Goal: Task Accomplishment & Management: Manage account settings

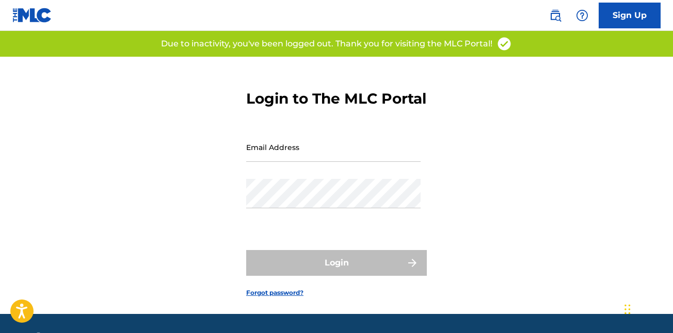
type input "[EMAIL_ADDRESS][DOMAIN_NAME]"
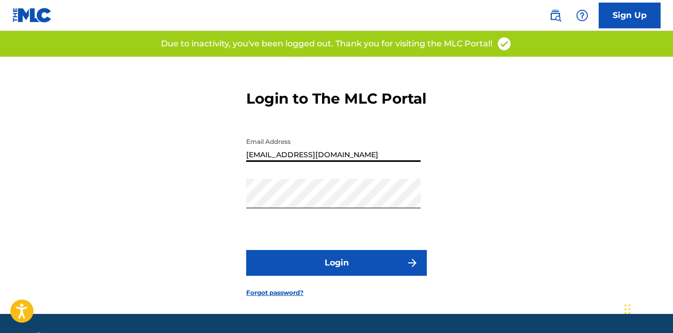
click at [344, 162] on input "[EMAIL_ADDRESS][DOMAIN_NAME]" at bounding box center [333, 147] width 174 height 29
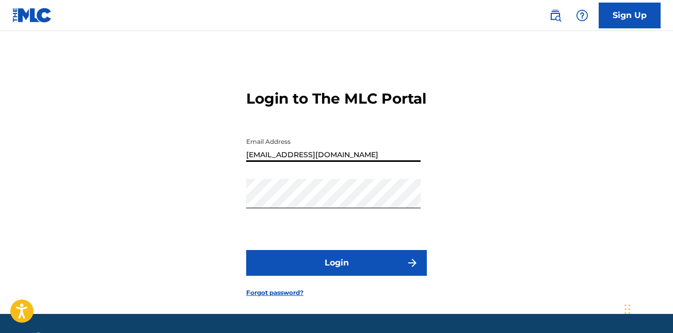
click at [610, 199] on div "Login to The MLC Portal Email Address [EMAIL_ADDRESS][DOMAIN_NAME] Password Log…" at bounding box center [336, 185] width 673 height 257
click at [400, 276] on button "Login" at bounding box center [336, 263] width 181 height 26
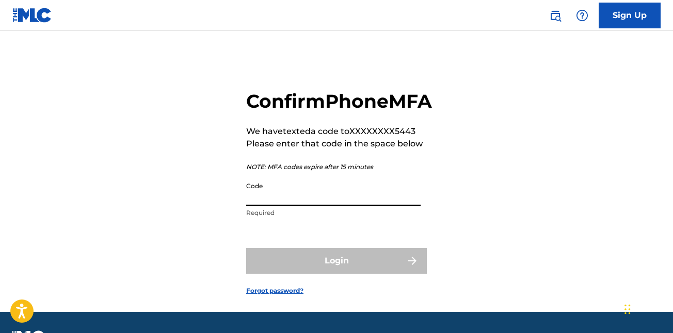
click at [306, 206] on input "Code" at bounding box center [333, 191] width 174 height 29
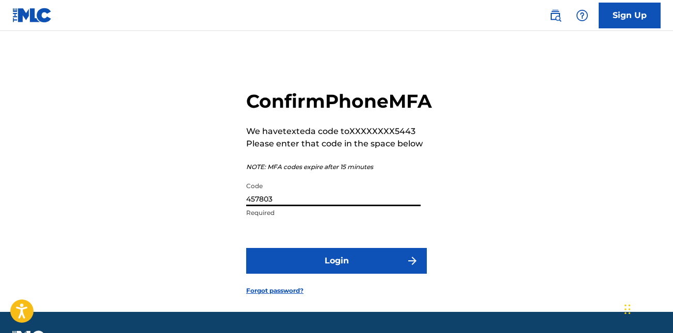
type input "457803"
click at [300, 274] on button "Login" at bounding box center [336, 261] width 181 height 26
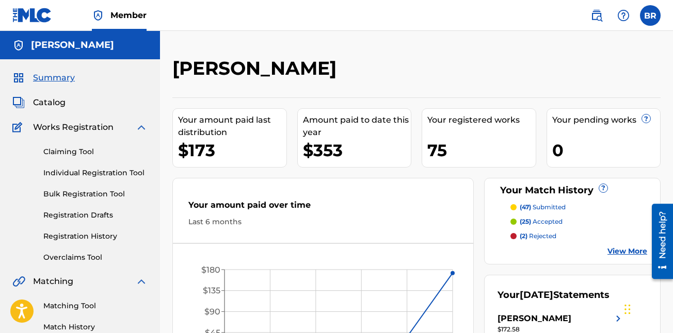
click at [83, 256] on link "Overclaims Tool" at bounding box center [95, 257] width 104 height 11
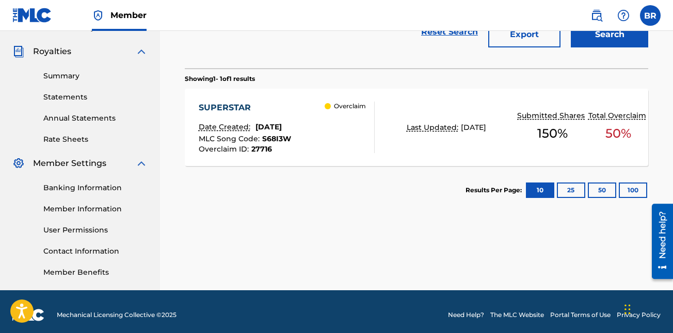
scroll to position [300, 0]
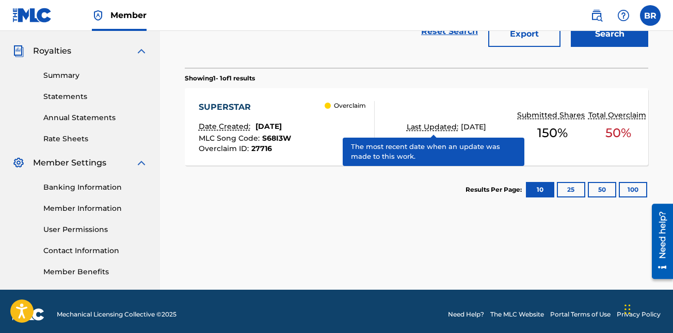
click at [571, 141] on div "150 %" at bounding box center [552, 133] width 70 height 24
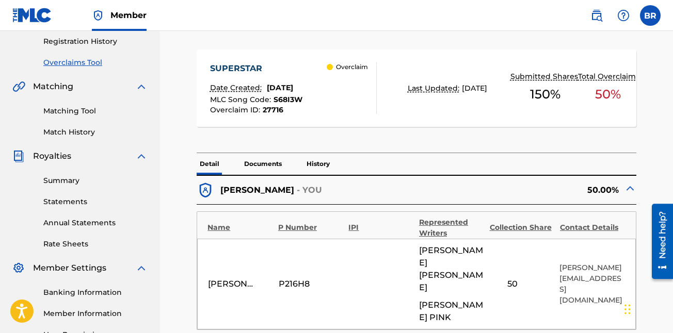
scroll to position [196, 0]
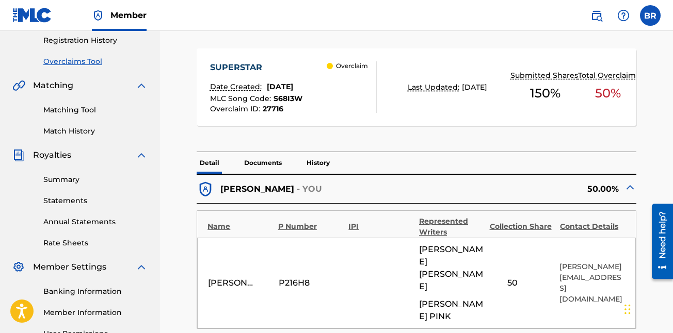
click at [555, 96] on span "150 %" at bounding box center [545, 93] width 30 height 19
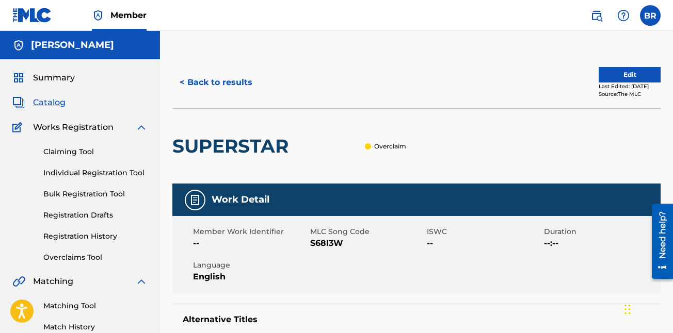
click at [626, 71] on button "Edit" at bounding box center [629, 74] width 62 height 15
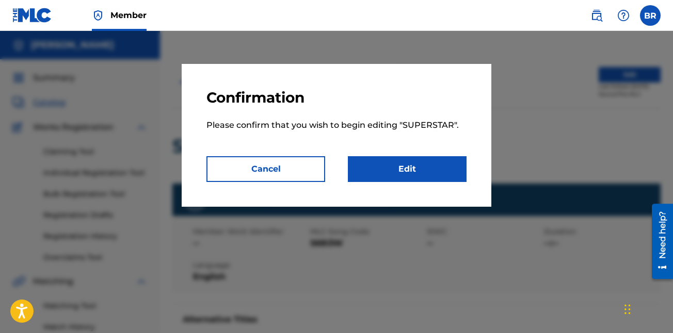
click at [400, 175] on link "Edit" at bounding box center [407, 169] width 119 height 26
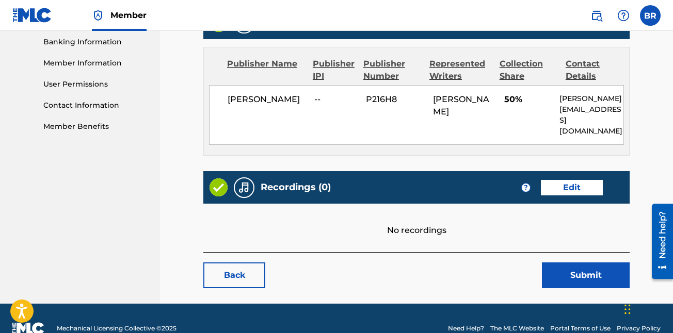
scroll to position [455, 0]
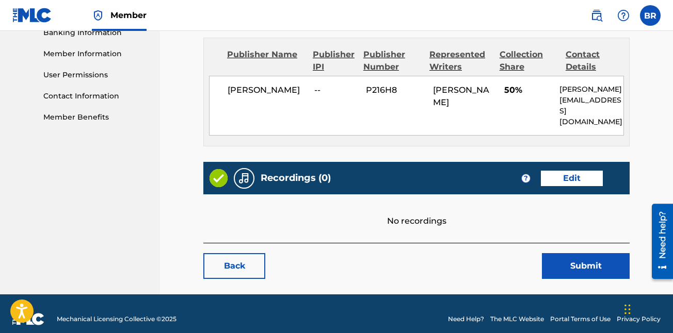
click at [581, 171] on link "Edit" at bounding box center [572, 178] width 62 height 15
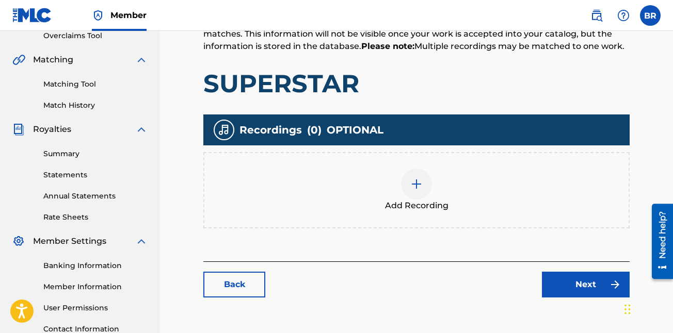
scroll to position [306, 0]
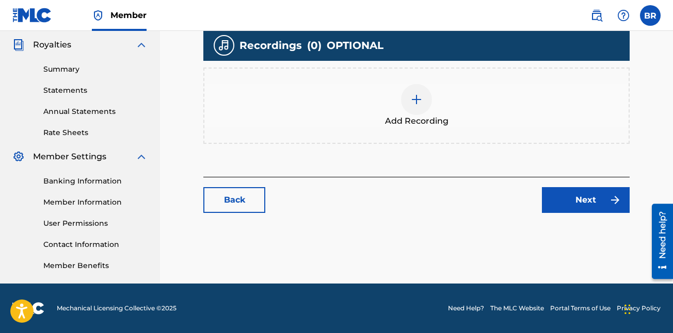
click at [582, 200] on link "Next" at bounding box center [586, 200] width 88 height 26
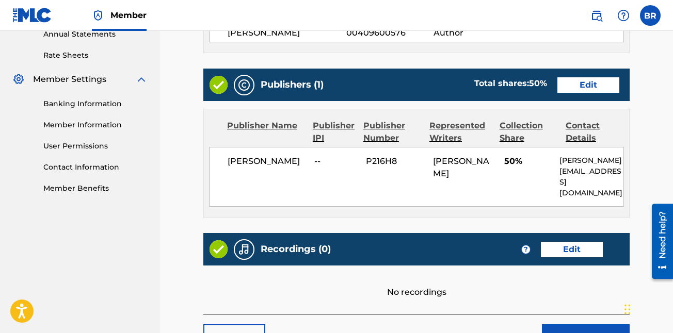
scroll to position [384, 0]
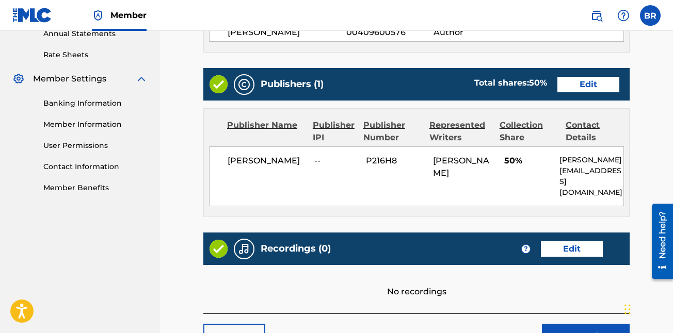
click at [424, 166] on span "P216H8" at bounding box center [395, 161] width 59 height 12
click at [568, 88] on link "Edit" at bounding box center [588, 84] width 62 height 15
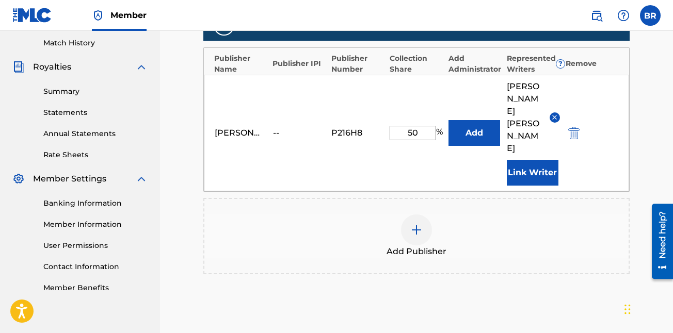
scroll to position [285, 0]
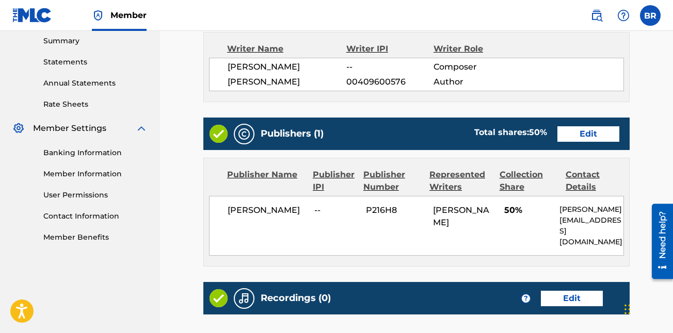
scroll to position [337, 0]
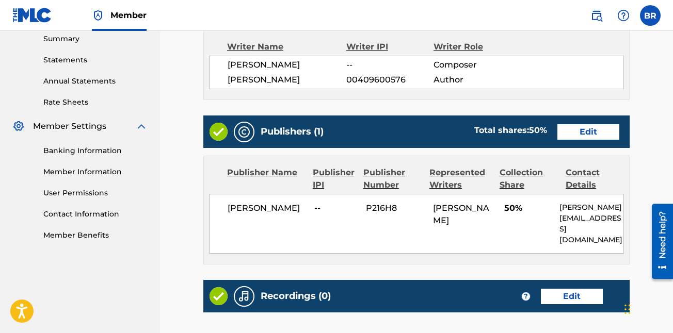
click at [580, 135] on link "Edit" at bounding box center [588, 131] width 62 height 15
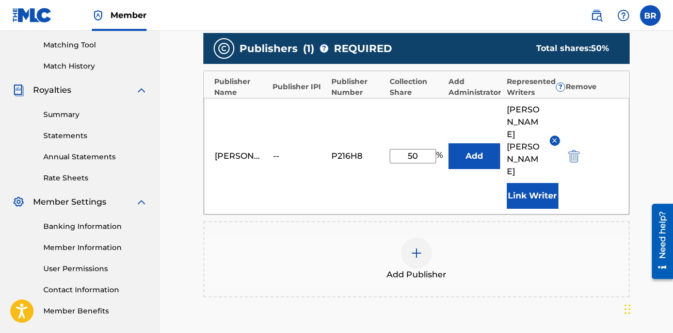
scroll to position [265, 0]
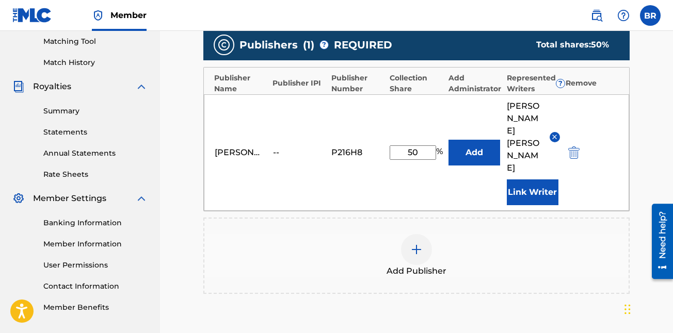
click at [422, 145] on input "50" at bounding box center [413, 152] width 46 height 14
type input "5"
click at [573, 147] on img "submit" at bounding box center [573, 153] width 11 height 12
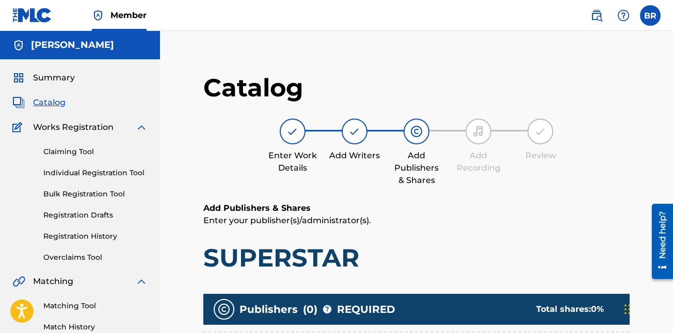
scroll to position [306, 0]
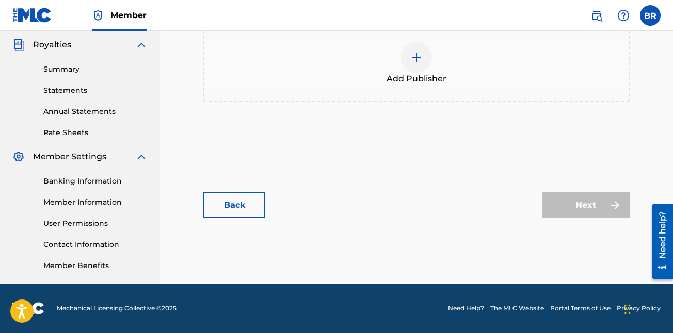
click at [421, 94] on div "Add Publisher" at bounding box center [416, 63] width 426 height 76
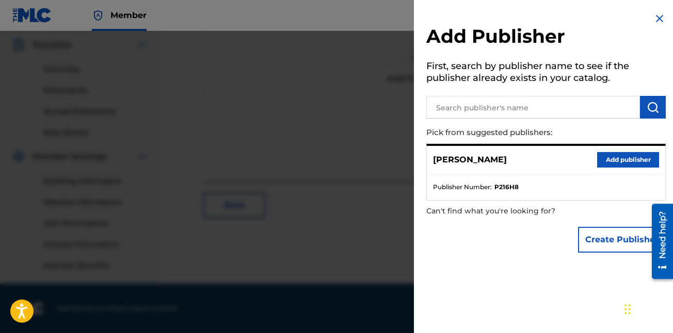
click at [622, 159] on button "Add publisher" at bounding box center [628, 159] width 62 height 15
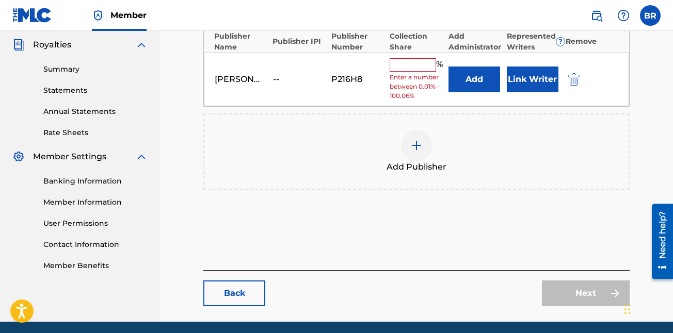
click at [424, 63] on input "text" at bounding box center [413, 64] width 46 height 13
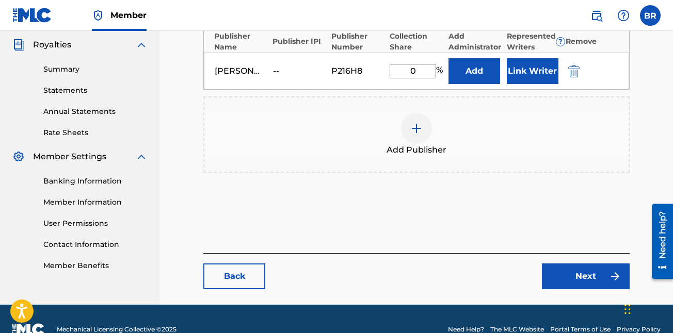
type input "0"
click at [536, 72] on button "Link Writer" at bounding box center [533, 71] width 52 height 26
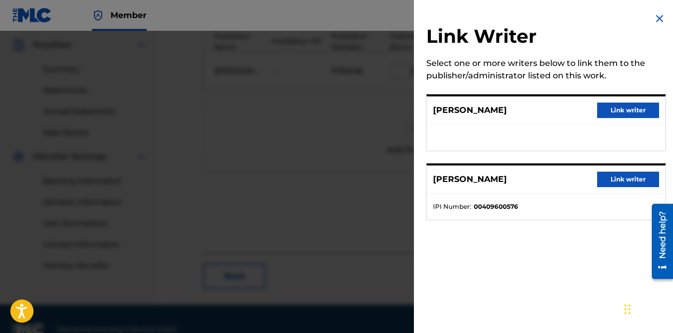
click at [614, 182] on button "Link writer" at bounding box center [628, 179] width 62 height 15
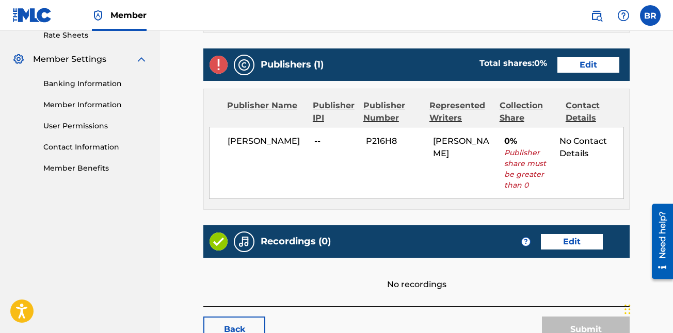
scroll to position [404, 0]
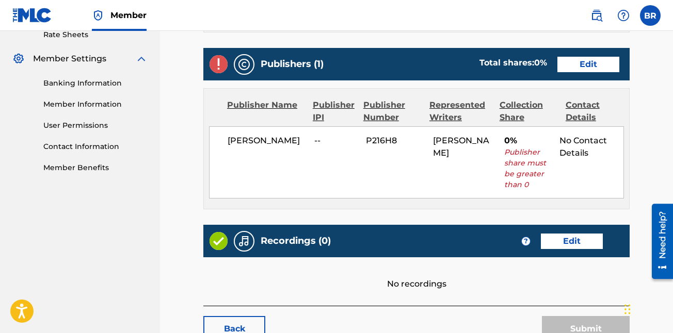
click at [515, 136] on span "0%" at bounding box center [527, 141] width 47 height 12
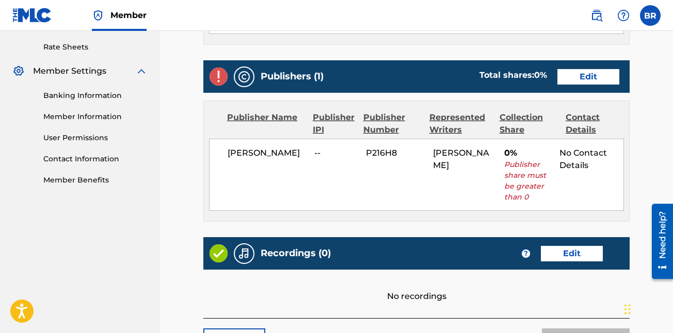
scroll to position [478, 0]
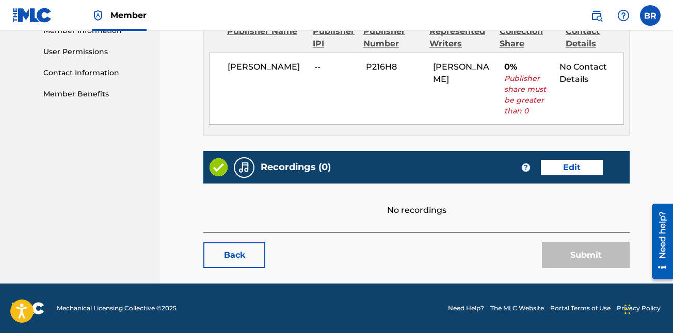
click at [247, 251] on link "Back" at bounding box center [234, 255] width 62 height 26
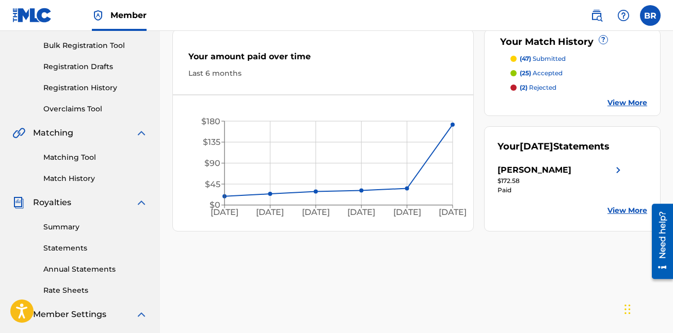
scroll to position [148, 0]
click at [88, 107] on link "Overclaims Tool" at bounding box center [95, 109] width 104 height 11
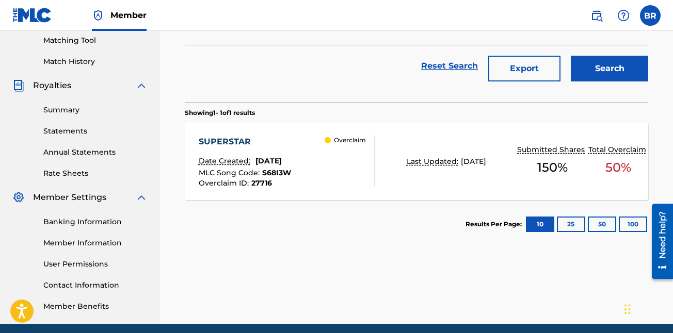
scroll to position [266, 0]
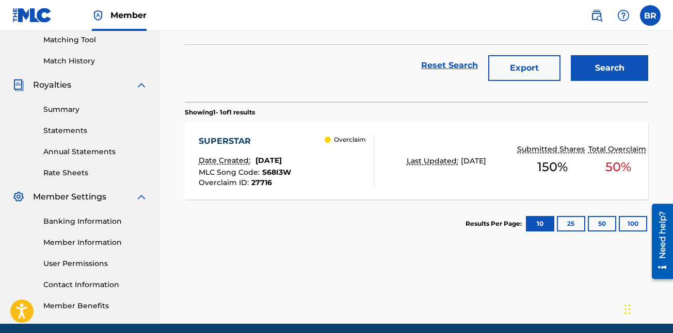
click at [611, 163] on span "50 %" at bounding box center [618, 167] width 26 height 19
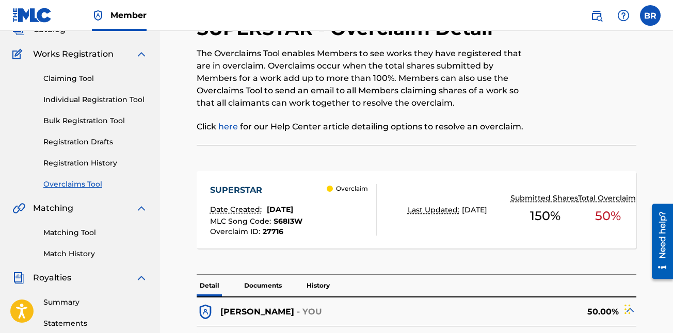
scroll to position [64, 0]
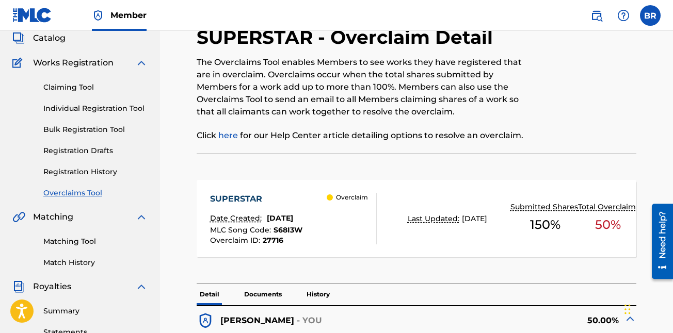
click at [387, 224] on div "SUPERSTAR Date Created: [DATE] MLC Song Code : S68I3W Overclaim ID : 27716 Over…" at bounding box center [416, 218] width 439 height 77
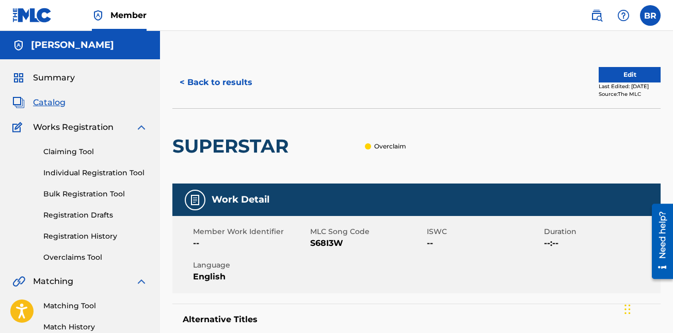
click at [619, 68] on button "Edit" at bounding box center [629, 74] width 62 height 15
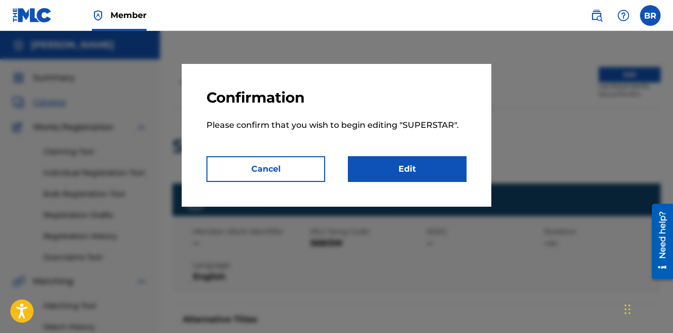
click at [430, 173] on link "Edit" at bounding box center [407, 169] width 119 height 26
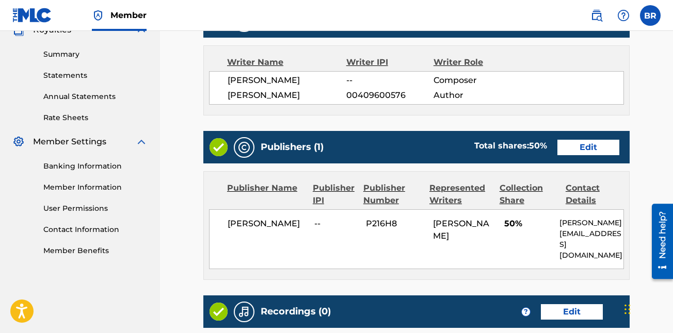
scroll to position [322, 0]
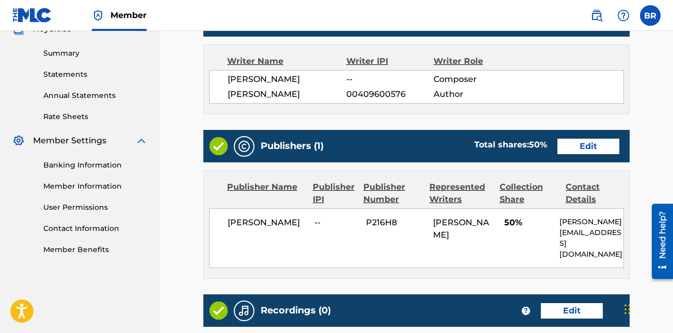
click at [584, 145] on link "Edit" at bounding box center [588, 146] width 62 height 15
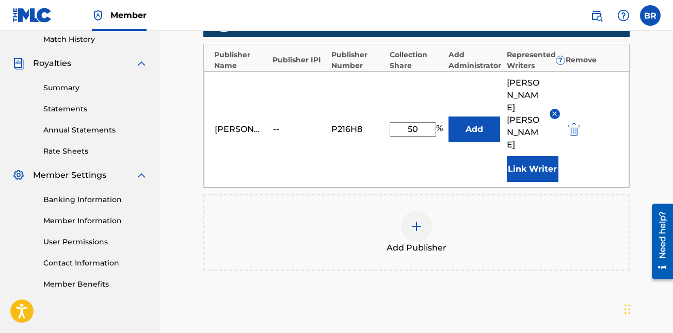
scroll to position [288, 0]
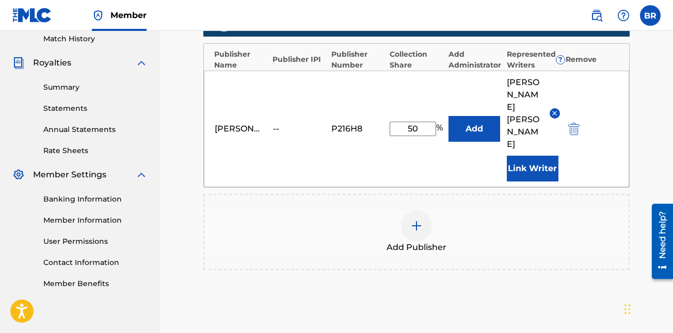
click at [554, 109] on img at bounding box center [554, 113] width 8 height 8
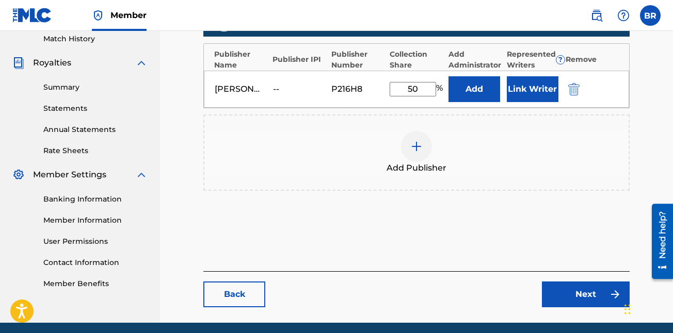
click at [570, 91] on img "submit" at bounding box center [573, 89] width 11 height 12
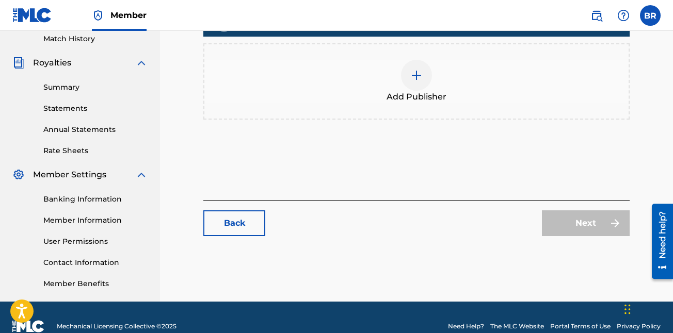
click at [228, 229] on link "Back" at bounding box center [234, 223] width 62 height 26
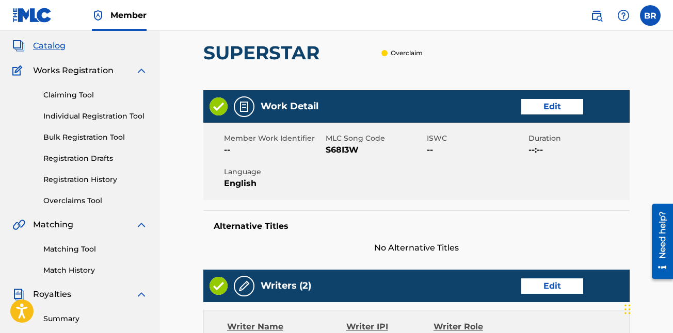
scroll to position [54, 0]
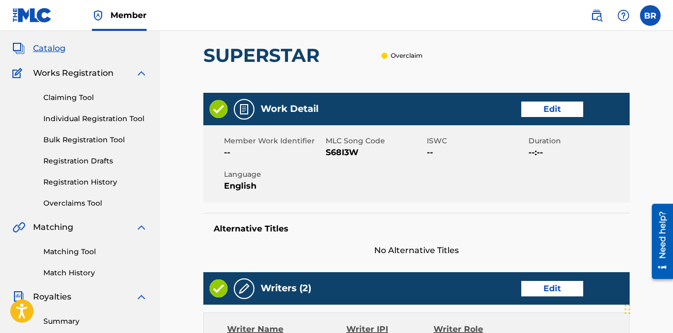
click at [94, 189] on div "Claiming Tool Individual Registration Tool Bulk Registration Tool Registration …" at bounding box center [79, 143] width 135 height 129
click at [106, 185] on link "Registration History" at bounding box center [95, 182] width 104 height 11
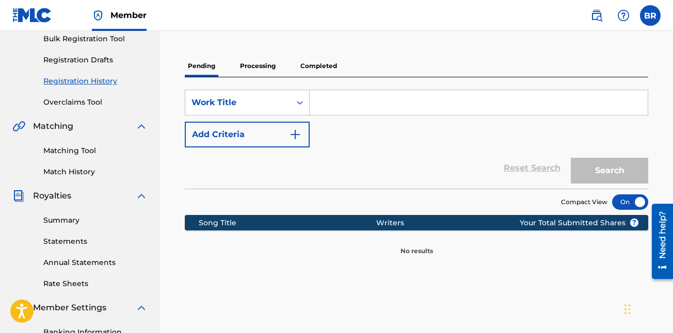
scroll to position [157, 0]
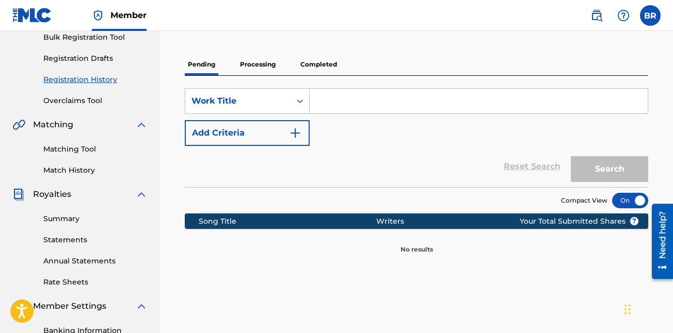
click at [252, 63] on p "Processing" at bounding box center [258, 65] width 42 height 22
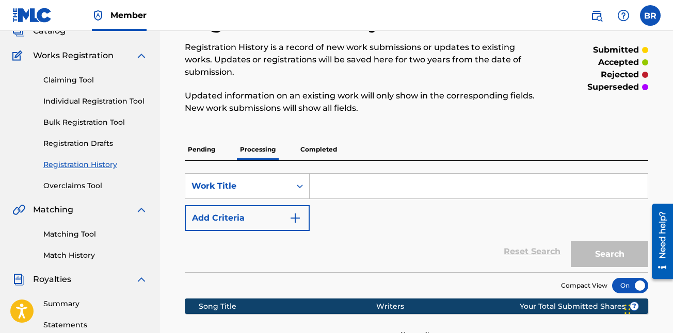
scroll to position [71, 0]
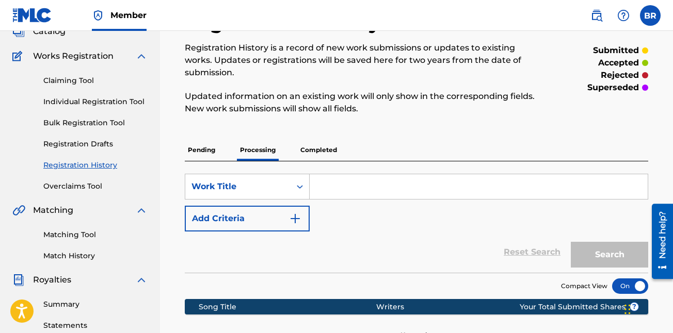
click at [60, 86] on link "Claiming Tool" at bounding box center [95, 80] width 104 height 11
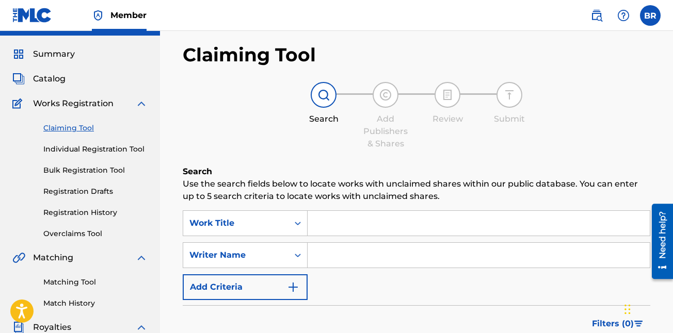
scroll to position [22, 0]
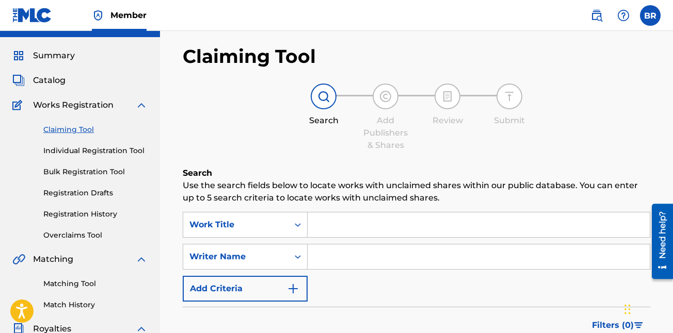
click at [78, 231] on link "Overclaims Tool" at bounding box center [95, 235] width 104 height 11
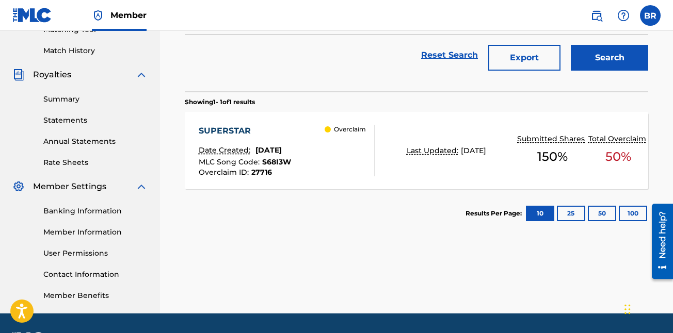
scroll to position [280, 0]
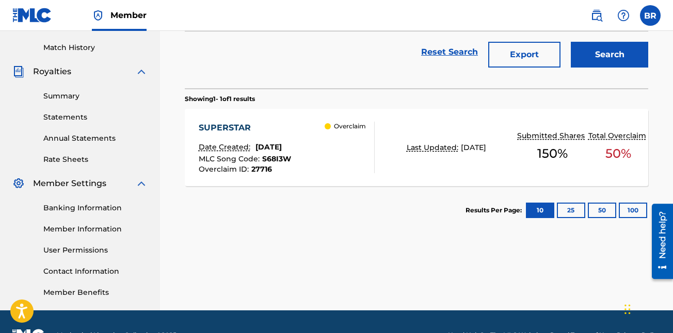
click at [591, 157] on div "50 %" at bounding box center [618, 154] width 60 height 24
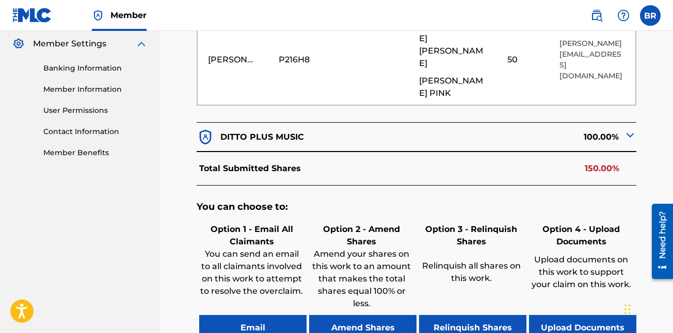
scroll to position [423, 0]
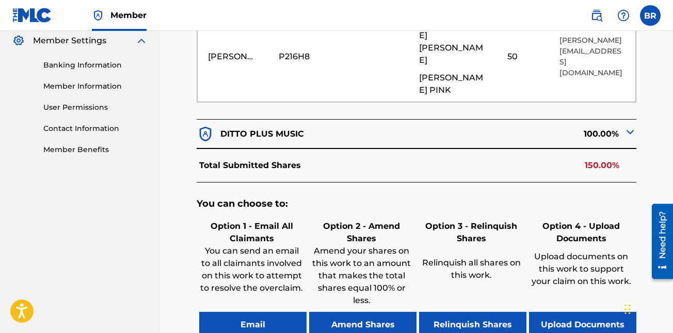
click at [502, 312] on button "Relinquish Shares" at bounding box center [472, 325] width 107 height 26
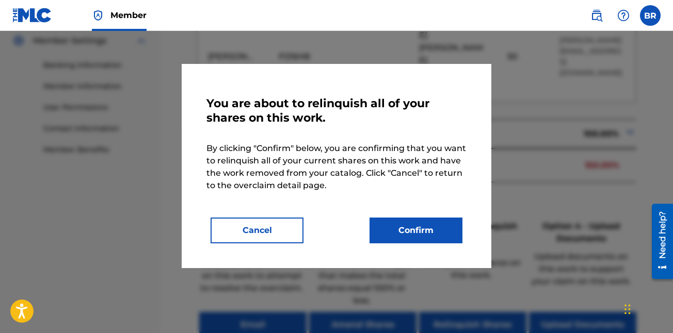
click at [435, 230] on button "Confirm" at bounding box center [415, 231] width 93 height 26
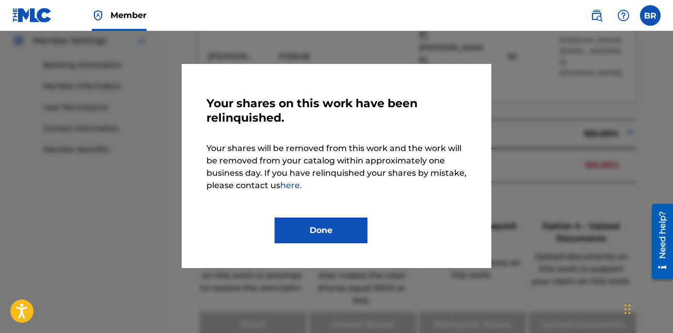
click at [351, 225] on button "Done" at bounding box center [320, 231] width 93 height 26
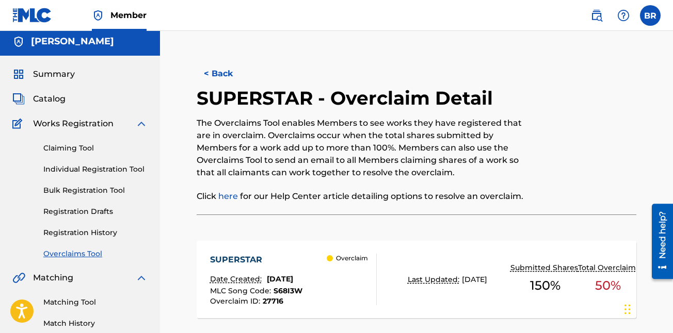
scroll to position [0, 0]
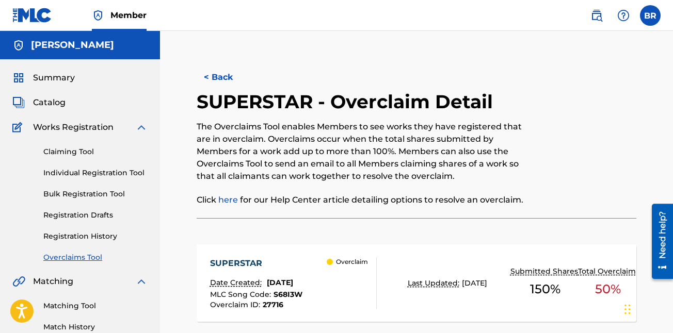
click at [101, 236] on link "Registration History" at bounding box center [95, 236] width 104 height 11
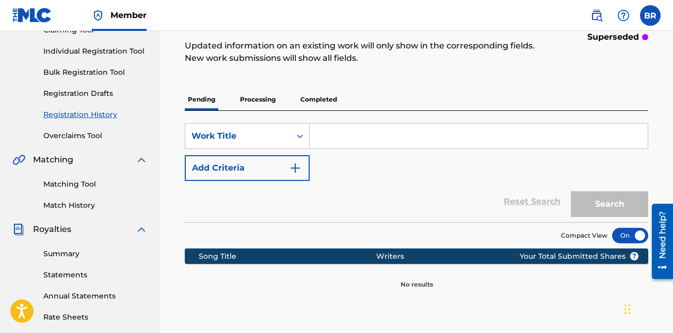
scroll to position [122, 0]
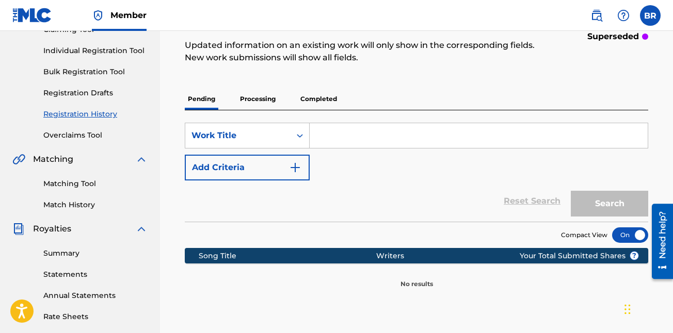
click at [302, 91] on p "Completed" at bounding box center [318, 99] width 43 height 22
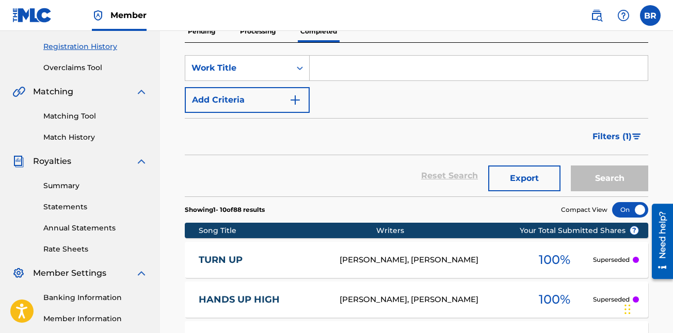
scroll to position [189, 0]
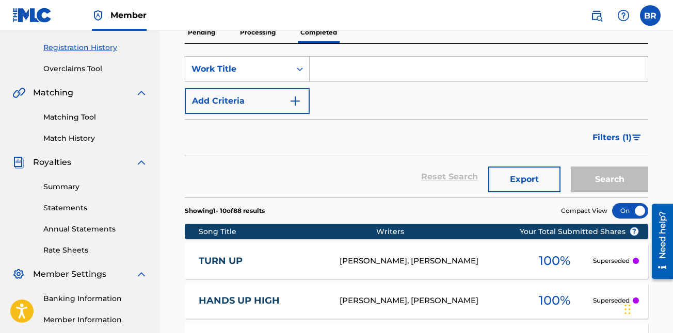
click at [70, 138] on link "Match History" at bounding box center [95, 138] width 104 height 11
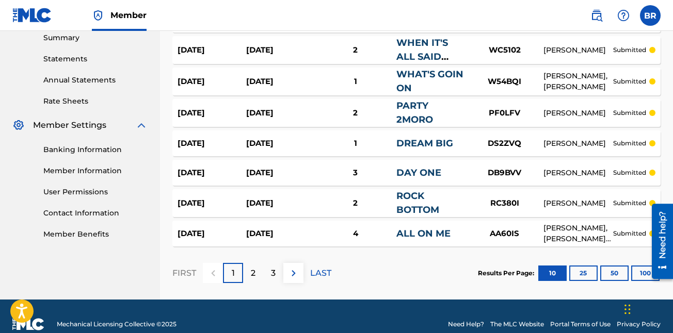
scroll to position [354, 0]
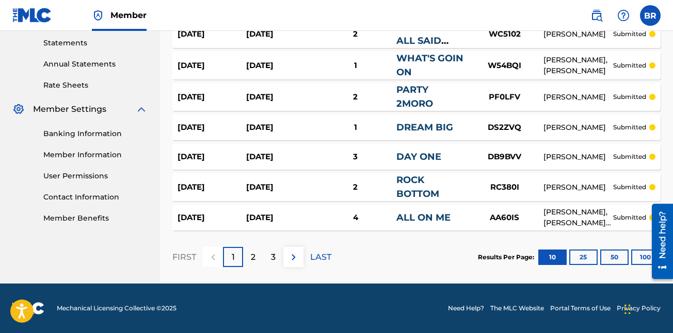
click at [645, 254] on div at bounding box center [658, 241] width 29 height 83
click at [643, 255] on button "100" at bounding box center [645, 257] width 28 height 15
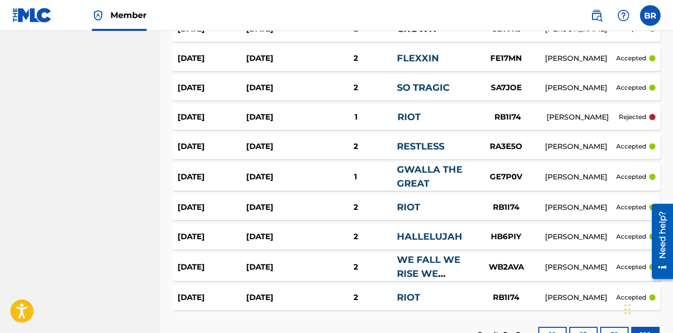
scroll to position [2281, 0]
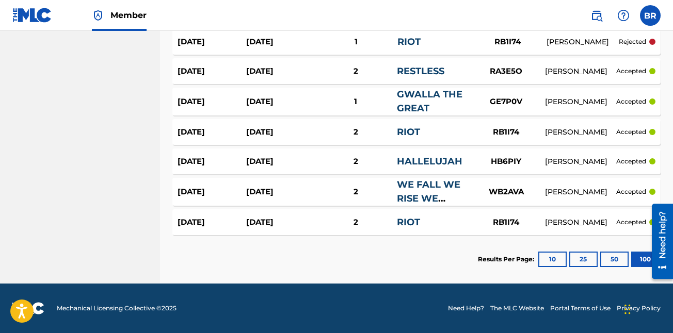
click at [658, 240] on div "Need help?" at bounding box center [662, 234] width 14 height 47
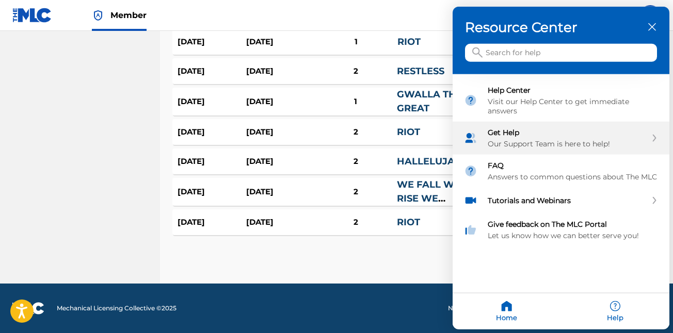
click at [599, 151] on div "Get Help Our Support Team is here to help!" at bounding box center [560, 138] width 217 height 33
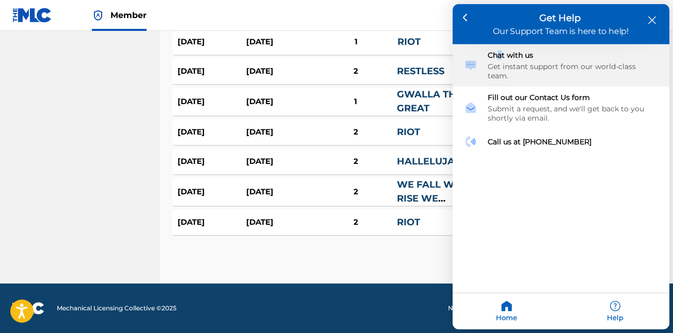
click at [500, 53] on div "Chat with us" at bounding box center [573, 55] width 170 height 9
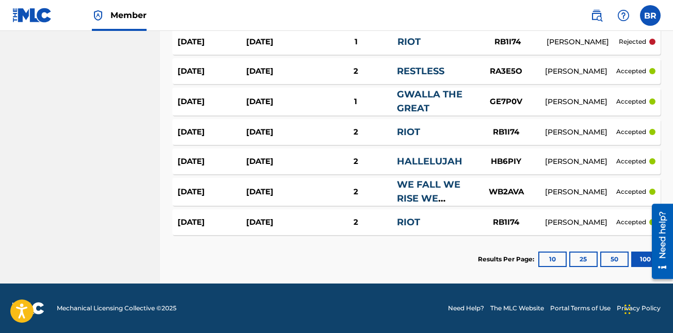
click at [661, 237] on div "Need help?" at bounding box center [662, 234] width 14 height 47
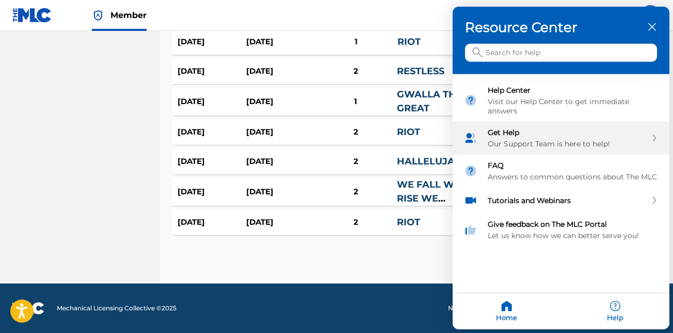
click at [545, 143] on div "Our Support Team is here to help!" at bounding box center [567, 143] width 159 height 9
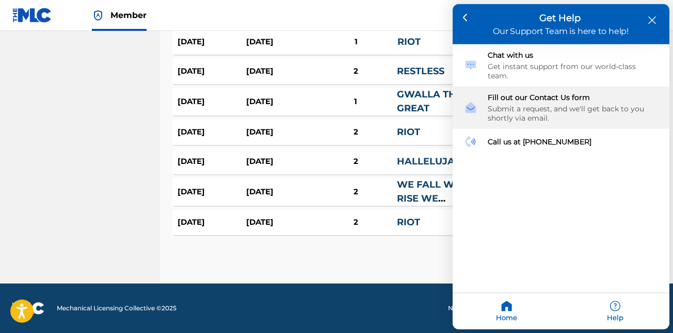
click at [559, 104] on div "Submit a request, and we'll get back to you shortly via email." at bounding box center [573, 113] width 170 height 19
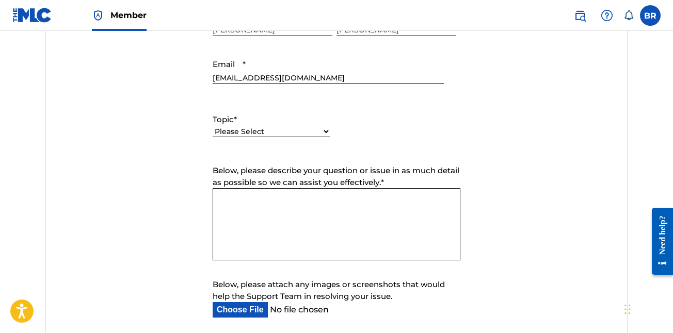
scroll to position [459, 0]
click at [322, 134] on select "Please Select I need help with my account I need help with managing my catalog …" at bounding box center [272, 131] width 118 height 11
click at [213, 126] on select "Please Select I need help with my account I need help with managing my catalog …" at bounding box center [272, 131] width 118 height 11
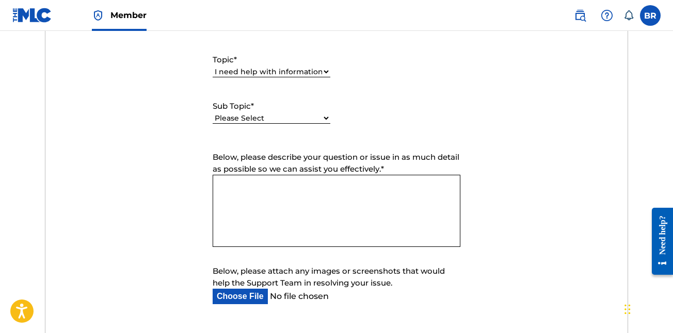
scroll to position [518, 0]
click at [320, 66] on div "Please Select I need help with my account I need help with managing my catalog …" at bounding box center [272, 76] width 118 height 23
click at [319, 73] on select "Please Select I need help with my account I need help with managing my catalog …" at bounding box center [272, 71] width 118 height 11
select select "I need help with managing my catalog"
click at [213, 66] on select "Please Select I need help with my account I need help with managing my catalog …" at bounding box center [272, 71] width 118 height 11
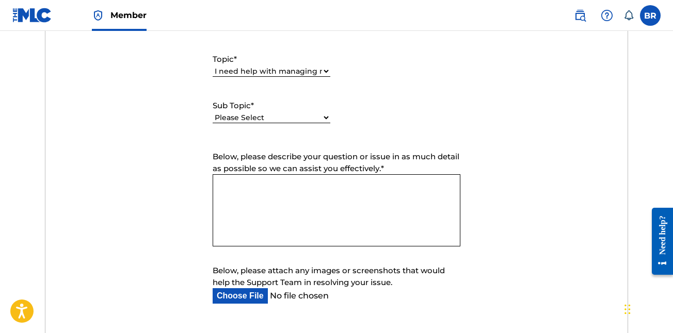
click at [309, 117] on select "Please Select I need help with CWR I need help registering my work(s) in The ML…" at bounding box center [272, 117] width 118 height 11
select select "I need help with the Matching Tool"
click at [213, 112] on select "Please Select I need help with CWR I need help registering my work(s) in The ML…" at bounding box center [272, 117] width 118 height 11
click at [319, 207] on textarea "Below, please describe your question or issue in as much detail as possible so …" at bounding box center [337, 210] width 248 height 72
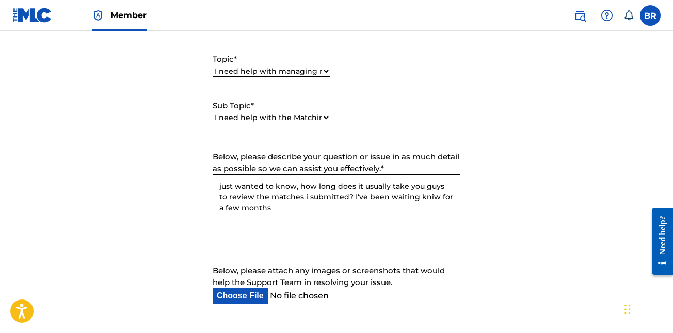
drag, startPoint x: 424, startPoint y: 196, endPoint x: 404, endPoint y: 197, distance: 19.6
click at [404, 197] on textarea "just wanted to know, how long does it usually take you guys to review the match…" at bounding box center [337, 210] width 248 height 72
click at [368, 206] on textarea "just wanted to know, how long does it usually take you guys to review the match…" at bounding box center [337, 210] width 248 height 72
click at [271, 208] on textarea "just wanted to know, how long does it usually take you guys to review the match…" at bounding box center [337, 210] width 248 height 72
type textarea "just wanted to know, how long does it usually take you guys to review the match…"
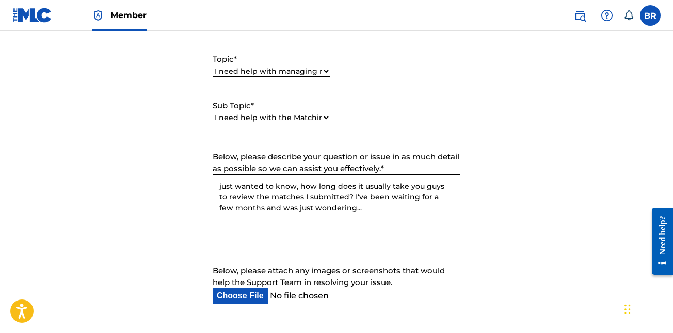
click at [552, 236] on form "Submit a request Typical reply time: within hours via email First Name Bryan La…" at bounding box center [336, 124] width 582 height 478
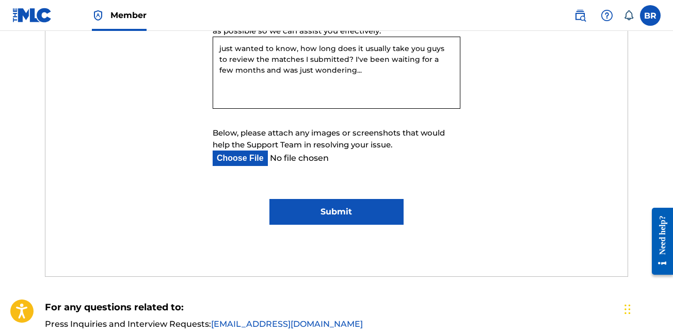
scroll to position [657, 0]
click at [375, 204] on input "Submit" at bounding box center [336, 212] width 134 height 26
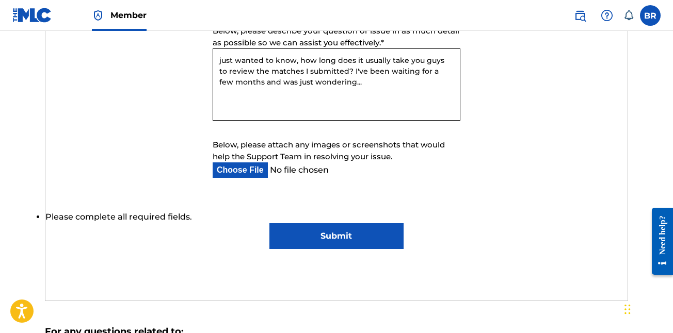
scroll to position [669, 0]
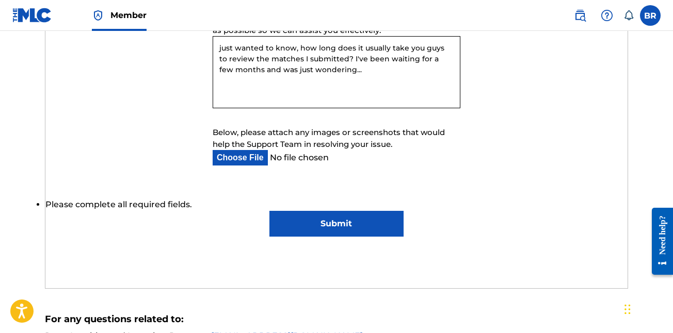
click at [372, 220] on input "Submit" at bounding box center [336, 224] width 134 height 26
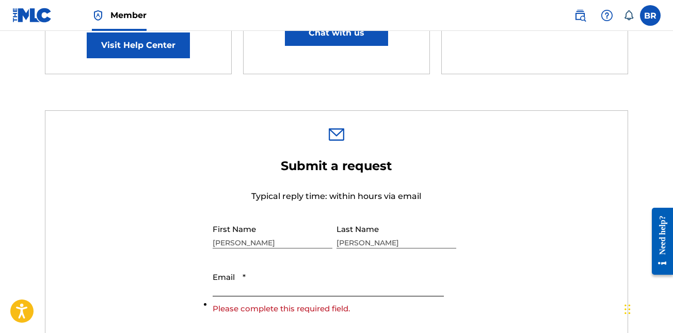
scroll to position [242, 0]
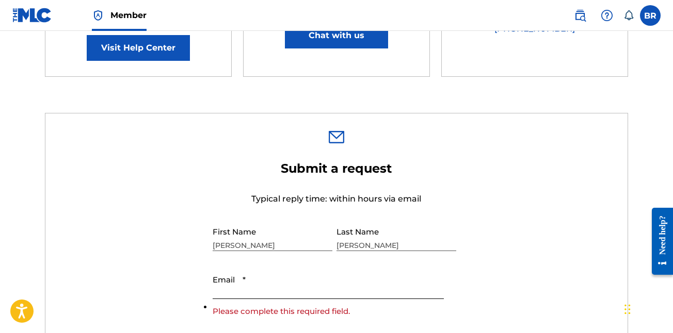
click at [358, 302] on li "Please complete this required field." at bounding box center [337, 307] width 248 height 12
click at [359, 293] on input "Email *" at bounding box center [328, 284] width 231 height 29
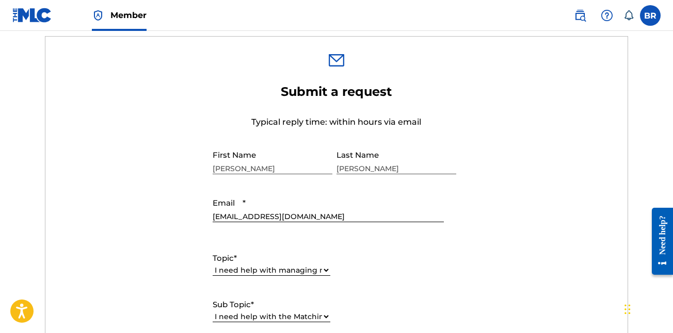
scroll to position [320, 0]
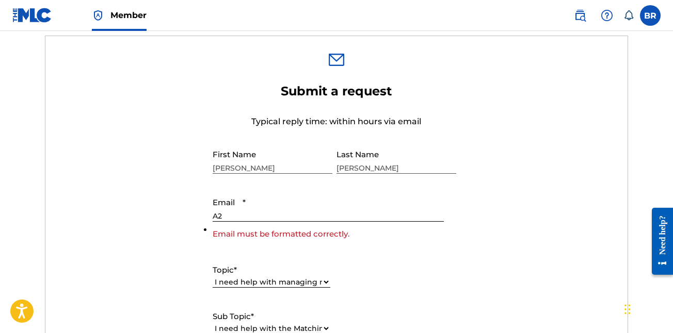
type input "A"
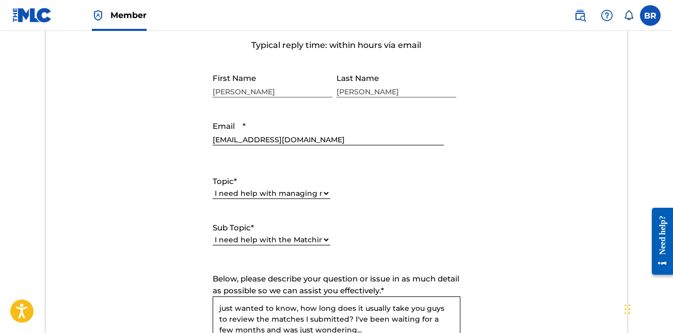
scroll to position [398, 0]
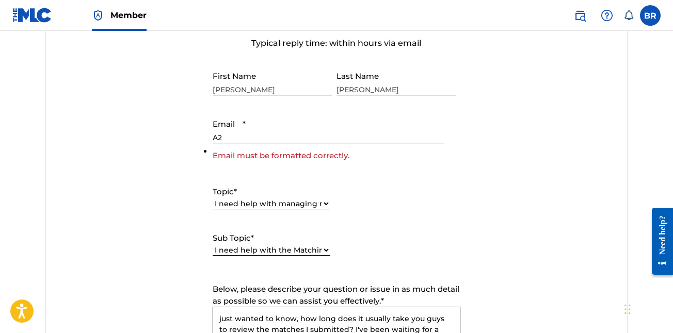
type input "A"
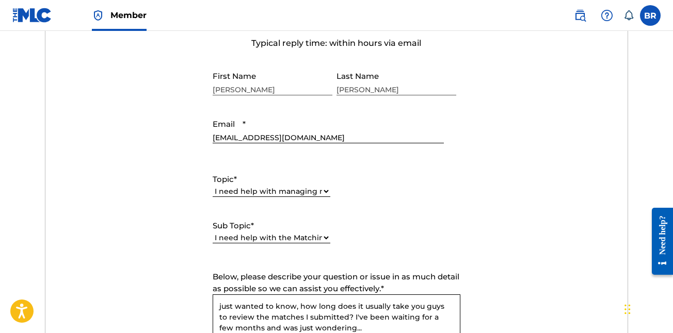
drag, startPoint x: 248, startPoint y: 139, endPoint x: 189, endPoint y: 137, distance: 58.3
click at [190, 137] on form "Submit a request Typical reply time: within hours via email First Name Bryan La…" at bounding box center [336, 244] width 582 height 478
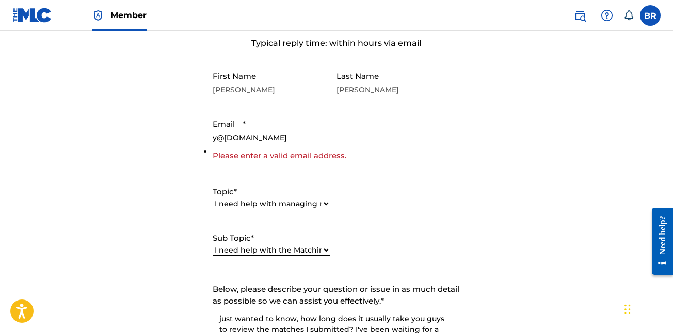
click at [217, 131] on input "y@gmail.com" at bounding box center [328, 128] width 231 height 29
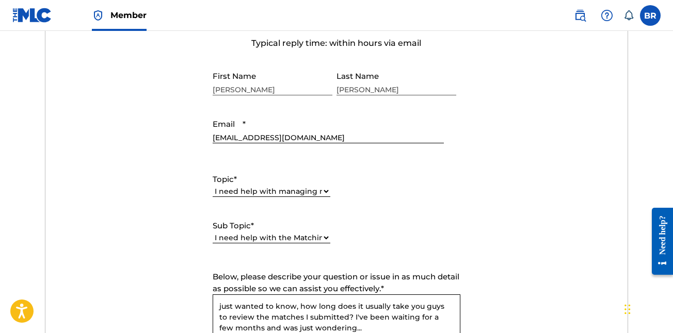
type input "[EMAIL_ADDRESS][DOMAIN_NAME]"
click at [420, 151] on form "Submit a request Typical reply time: within hours via email First Name Bryan La…" at bounding box center [336, 244] width 582 height 478
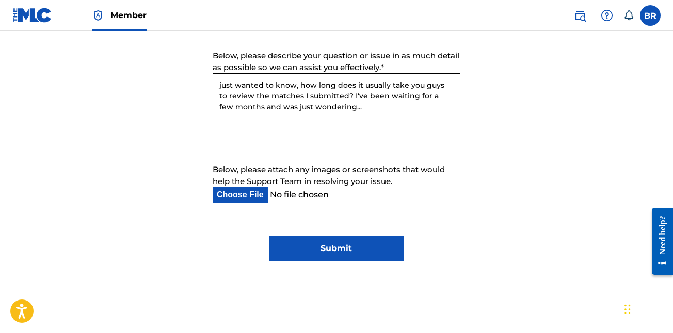
scroll to position [621, 0]
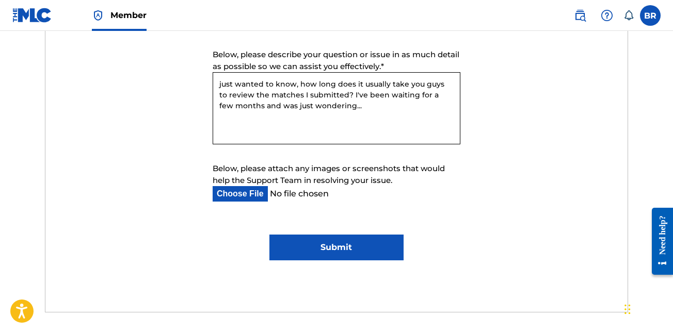
click at [359, 279] on div "Submit a request Typical reply time: within hours via email First Name Bryan La…" at bounding box center [336, 38] width 582 height 547
click at [379, 257] on input "Submit" at bounding box center [336, 248] width 134 height 26
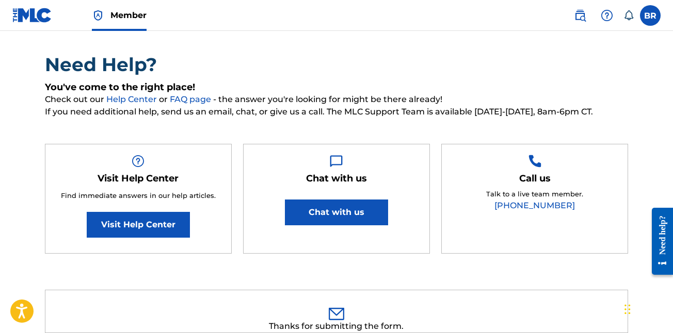
scroll to position [0, 0]
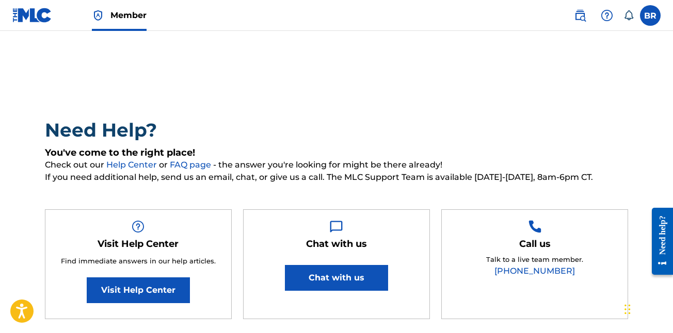
click at [43, 14] on img at bounding box center [32, 15] width 40 height 15
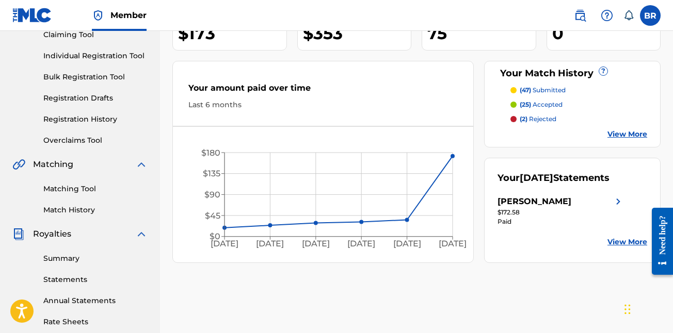
scroll to position [118, 0]
click at [628, 241] on link "View More" at bounding box center [627, 241] width 40 height 11
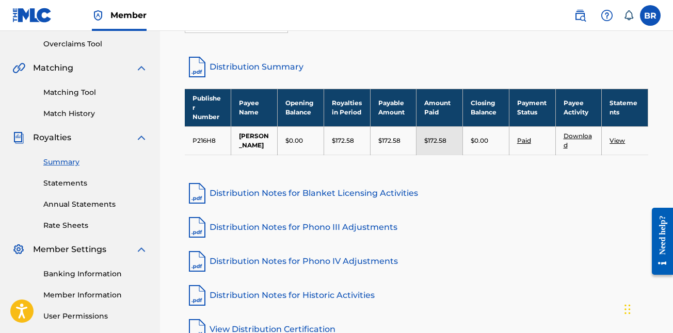
scroll to position [219, 0]
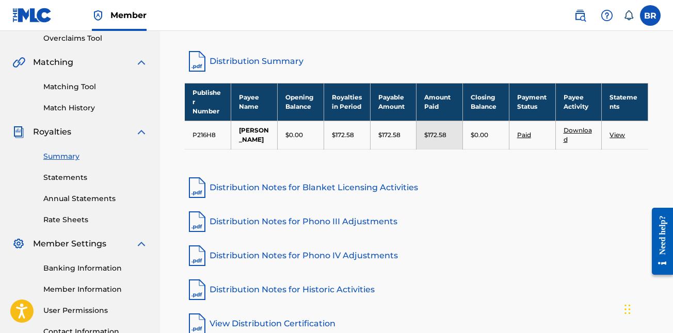
click at [613, 135] on link "View" at bounding box center [616, 135] width 15 height 8
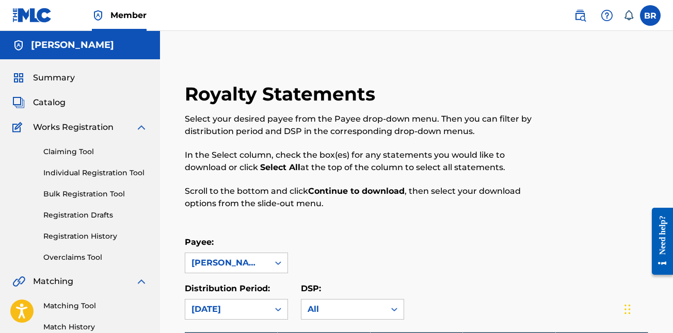
click at [57, 74] on span "Summary" at bounding box center [54, 78] width 42 height 12
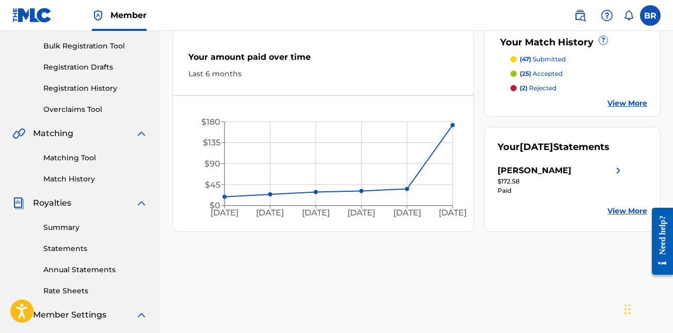
scroll to position [149, 0]
click at [625, 104] on link "View More" at bounding box center [627, 103] width 40 height 11
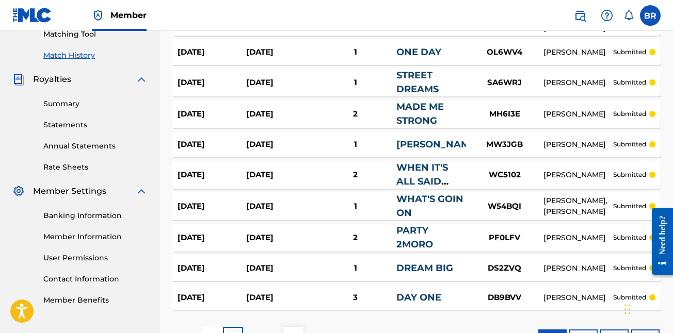
scroll to position [271, 0]
click at [461, 143] on link "[PERSON_NAME]" at bounding box center [437, 144] width 83 height 11
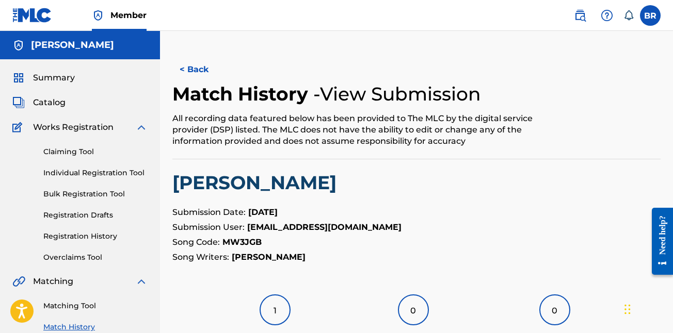
click at [98, 78] on div "Summary" at bounding box center [79, 78] width 135 height 12
click at [58, 76] on span "Summary" at bounding box center [54, 78] width 42 height 12
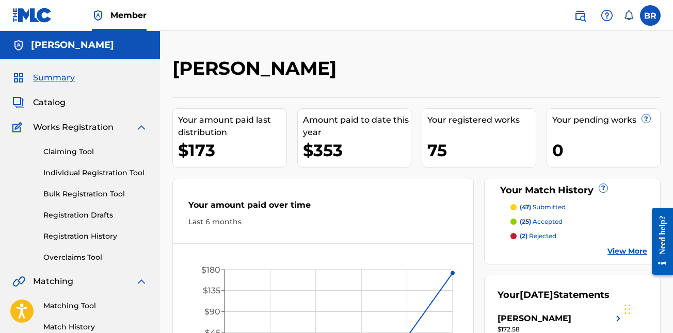
click at [657, 18] on label at bounding box center [650, 15] width 21 height 21
click at [650, 15] on input "BR Bryan Ross gwallathegreat@gmail.com Notification Preferences Profile Log out" at bounding box center [650, 15] width 0 height 0
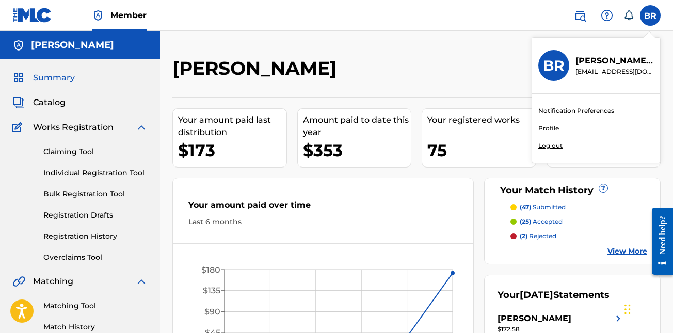
click at [549, 126] on link "Profile" at bounding box center [548, 128] width 21 height 9
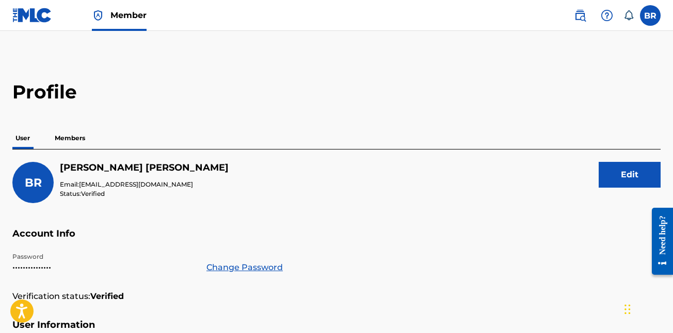
click at [76, 137] on p "Members" at bounding box center [70, 138] width 37 height 22
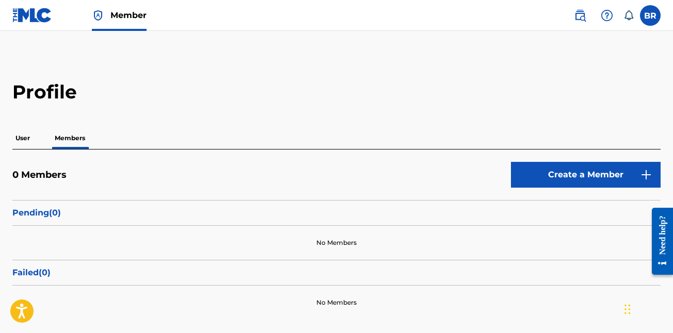
scroll to position [61, 0]
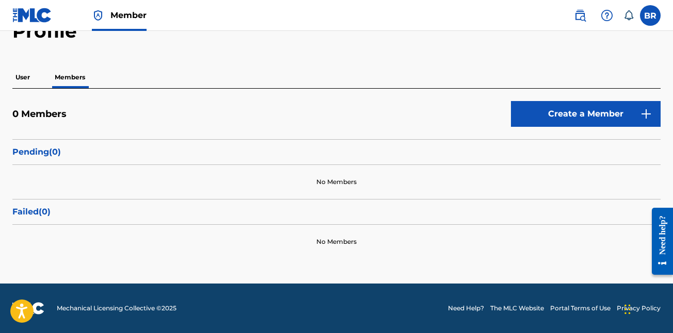
click at [543, 111] on link "Create a Member" at bounding box center [586, 114] width 150 height 26
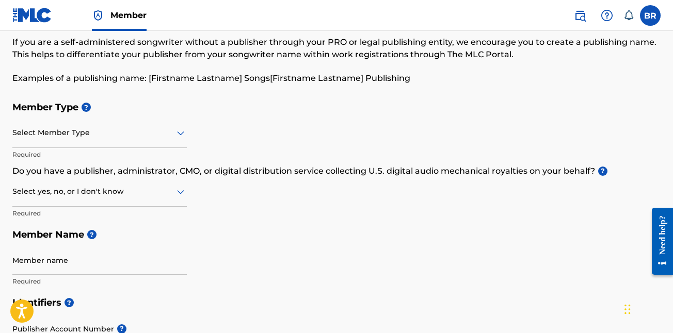
scroll to position [10, 0]
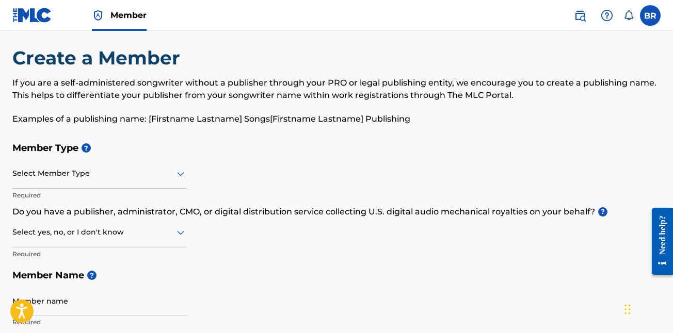
click at [170, 178] on div at bounding box center [99, 173] width 174 height 13
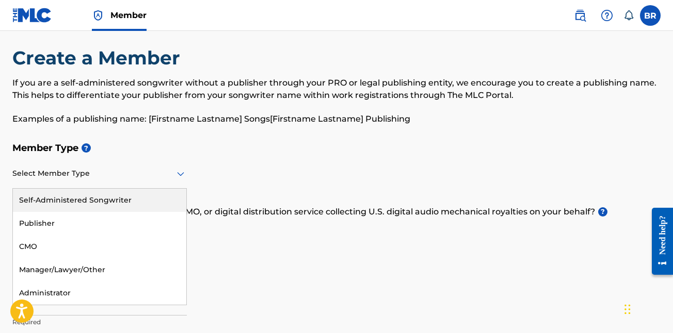
click at [138, 198] on div "Self-Administered Songwriter" at bounding box center [99, 200] width 173 height 23
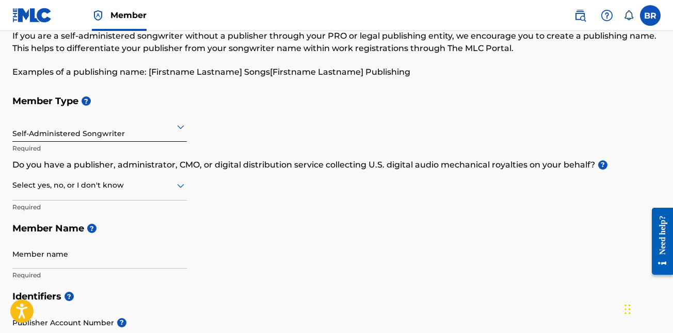
scroll to position [59, 0]
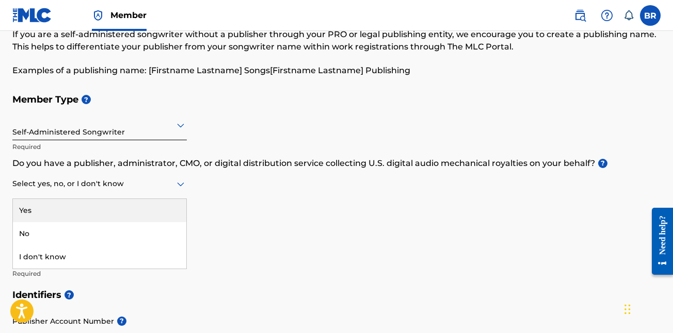
click at [170, 187] on div at bounding box center [99, 183] width 174 height 13
click at [170, 209] on div "Yes" at bounding box center [99, 210] width 173 height 23
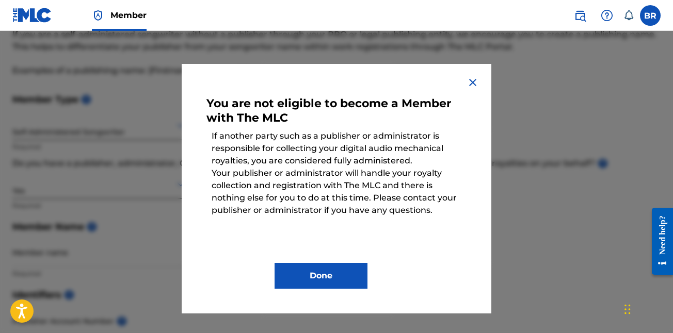
click at [352, 267] on button "Done" at bounding box center [320, 276] width 93 height 26
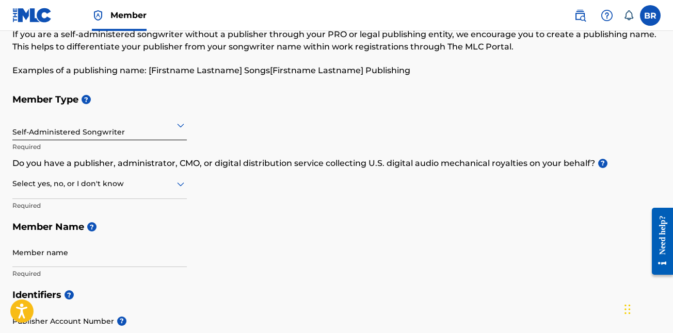
click at [171, 191] on div "Select yes, no, or I don't know" at bounding box center [99, 184] width 174 height 29
click at [135, 235] on div "No" at bounding box center [99, 233] width 173 height 23
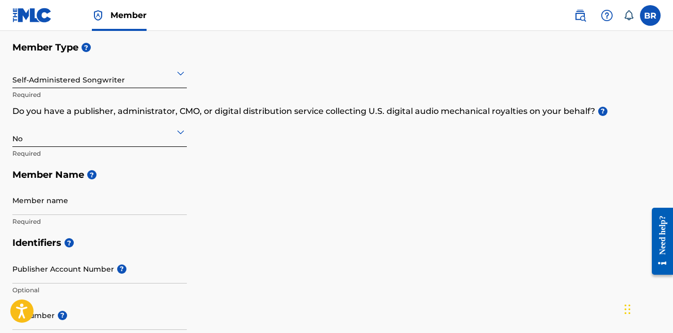
scroll to position [121, 0]
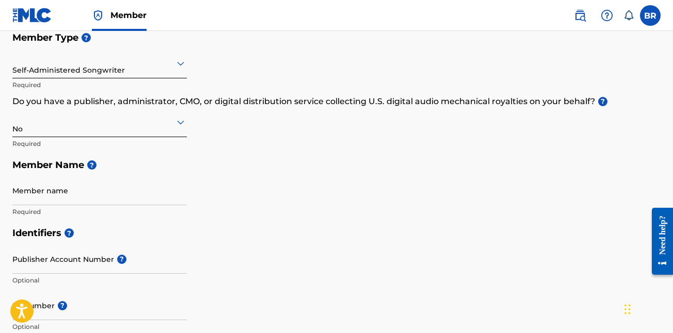
click at [140, 190] on input "Member name" at bounding box center [99, 190] width 174 height 29
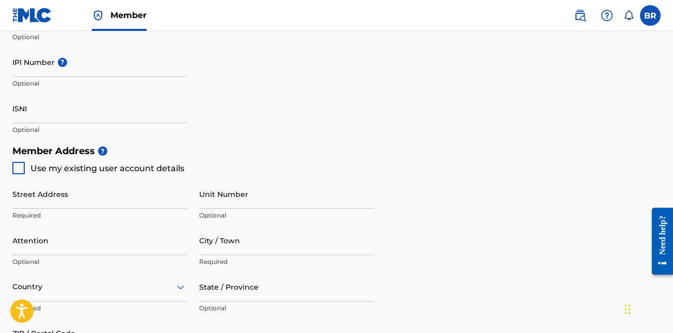
scroll to position [366, 0]
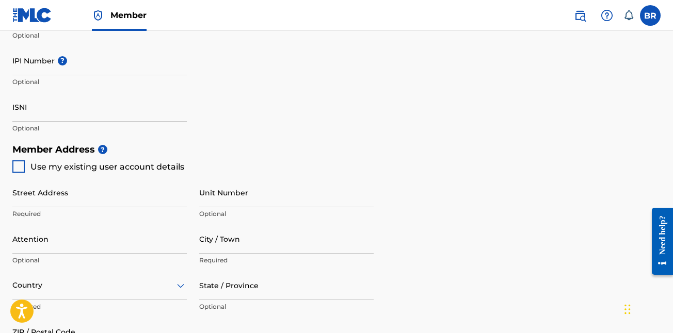
type input "Gwalla"
click at [19, 169] on div at bounding box center [18, 166] width 12 height 12
type input "5528 Union Pointe Place"
type input "Union City"
type input "30291"
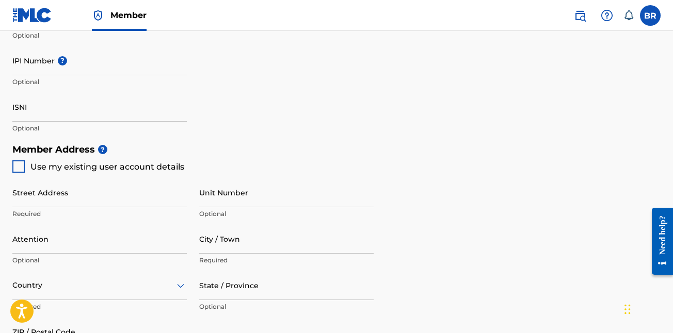
type input "770"
type input "2965443"
type input "[EMAIL_ADDRESS][DOMAIN_NAME]"
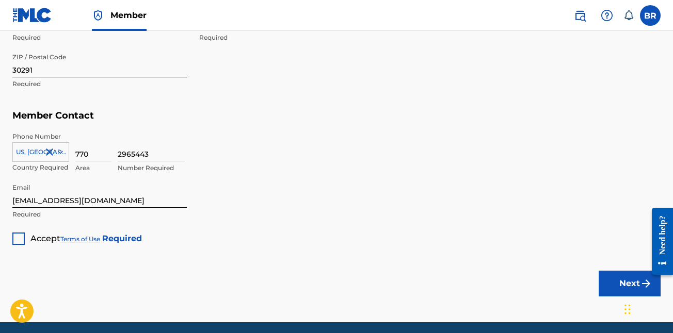
scroll to position [674, 0]
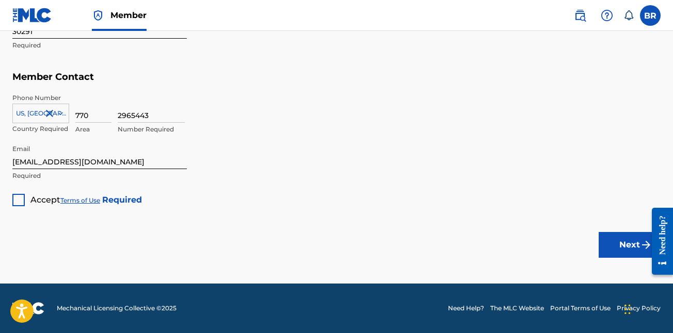
click at [17, 200] on div at bounding box center [18, 200] width 12 height 12
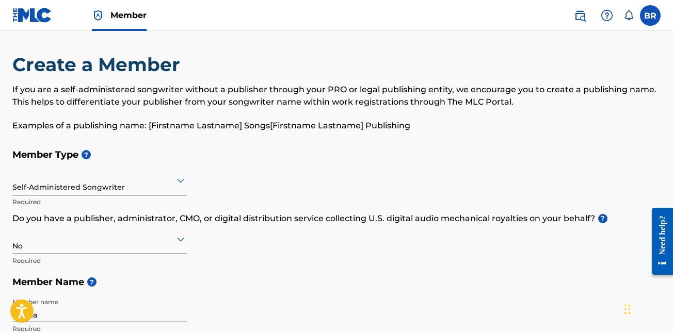
scroll to position [0, 0]
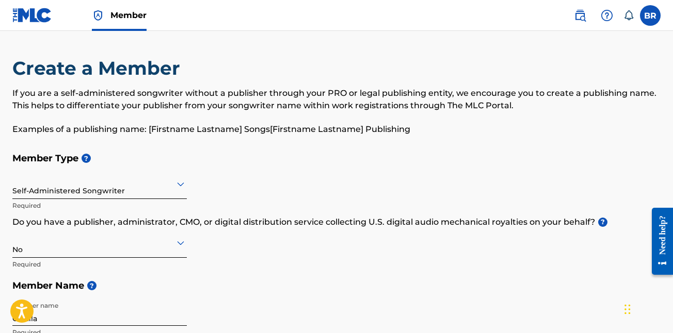
click at [584, 16] on img at bounding box center [580, 15] width 12 height 12
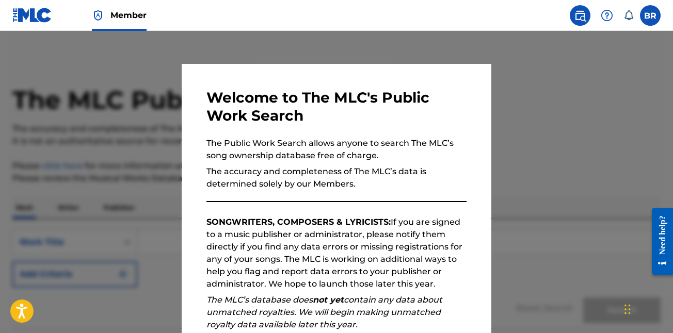
click at [568, 129] on div at bounding box center [336, 197] width 673 height 333
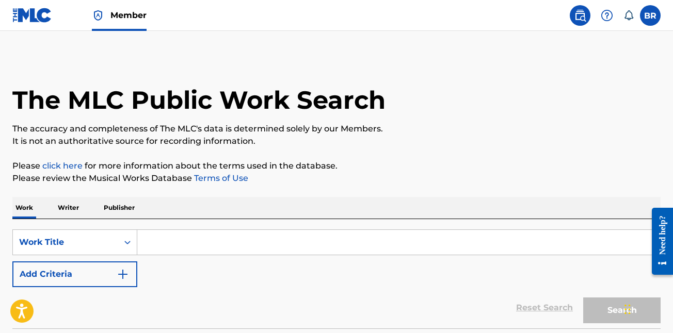
click at [22, 10] on img at bounding box center [32, 15] width 40 height 15
